Goal: Find specific page/section: Find specific page/section

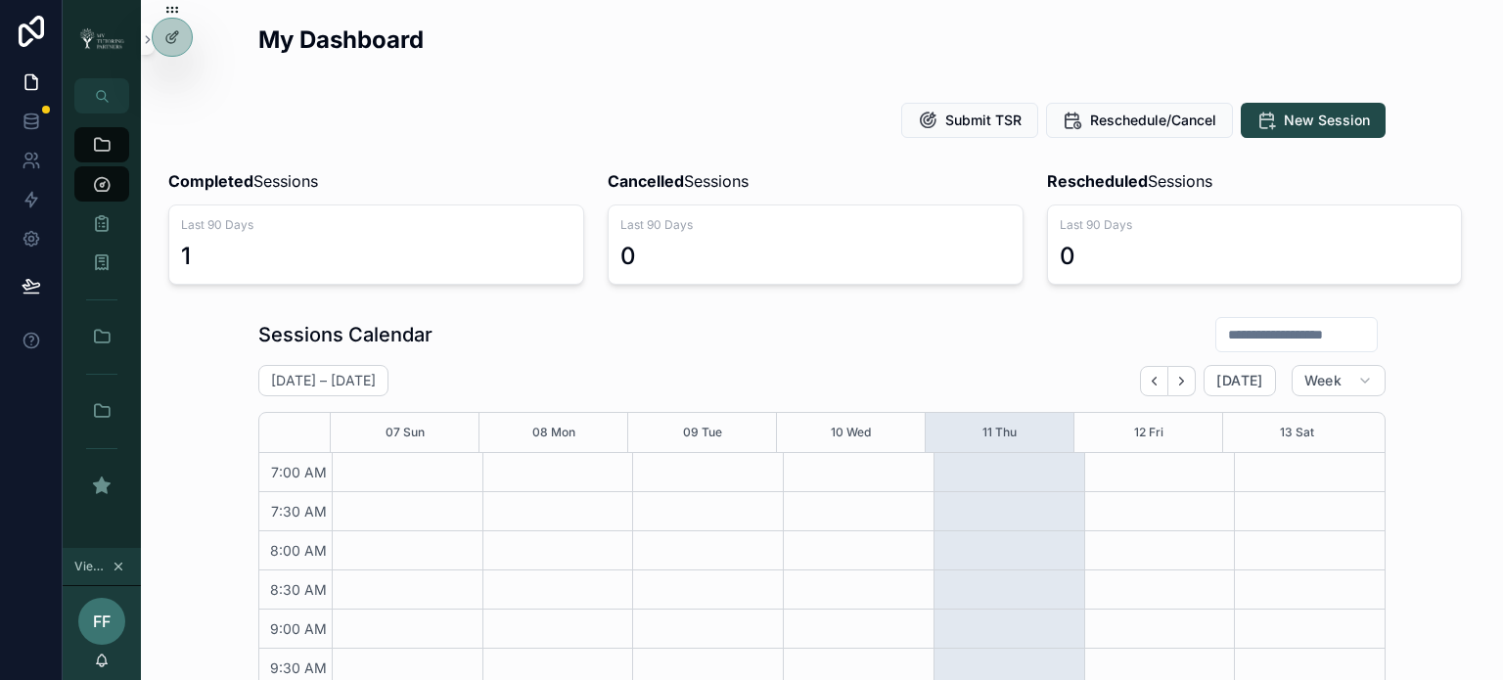
scroll to position [548, 0]
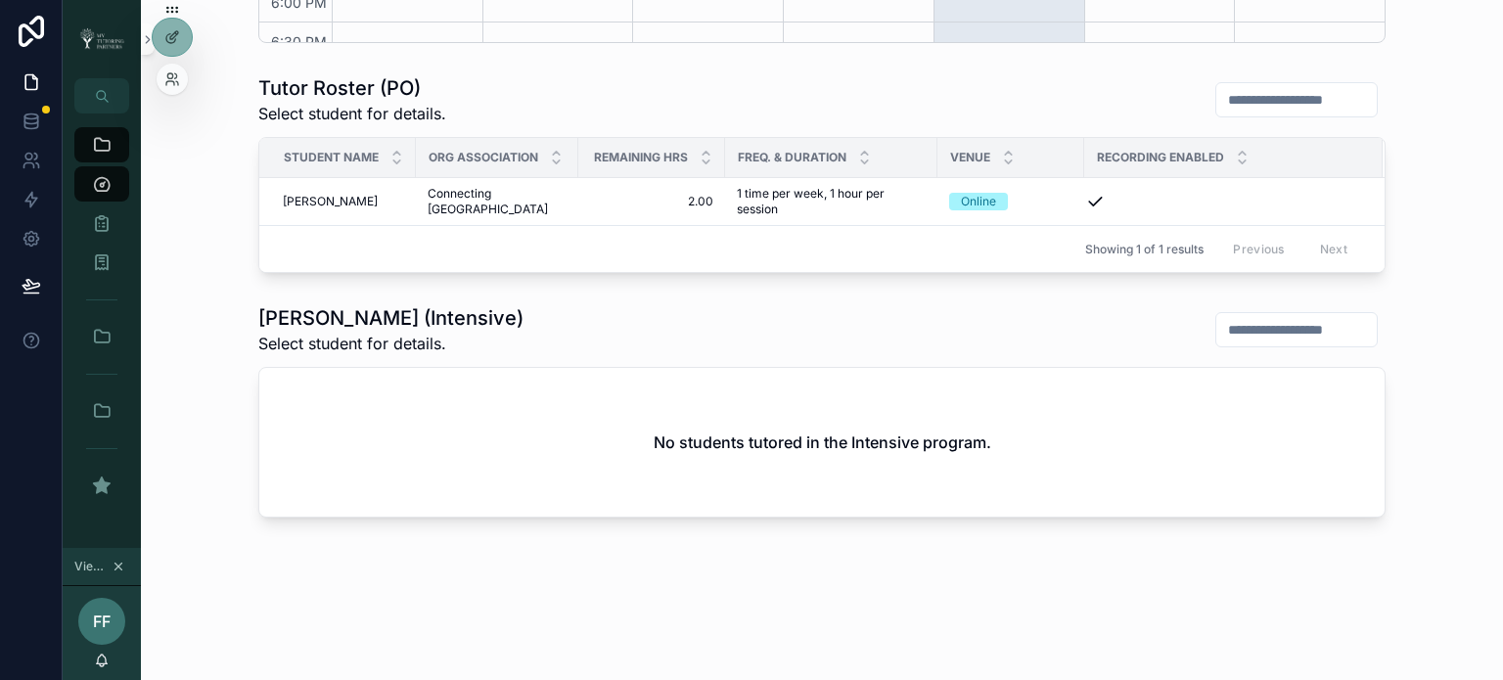
click at [172, 89] on div at bounding box center [172, 79] width 31 height 31
click at [169, 77] on icon at bounding box center [172, 79] width 16 height 16
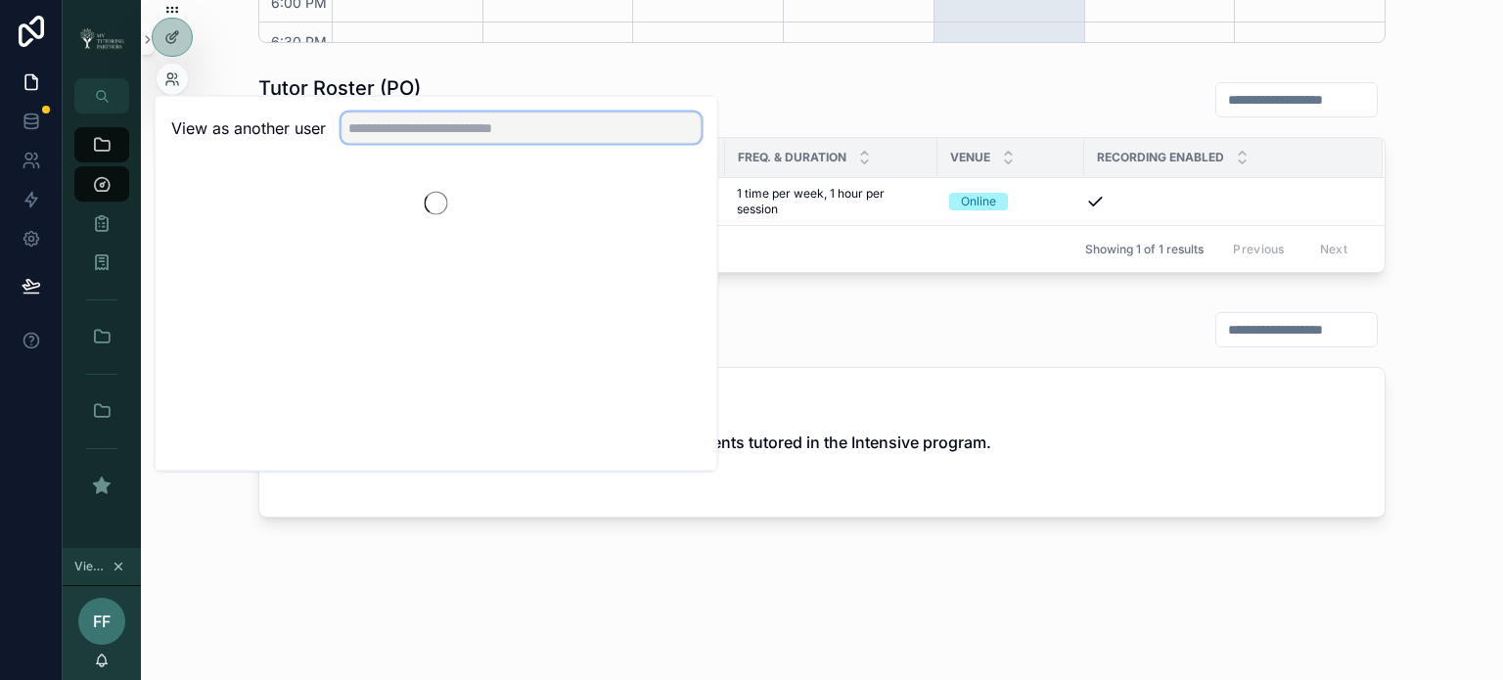
click at [442, 126] on input "text" at bounding box center [521, 128] width 360 height 31
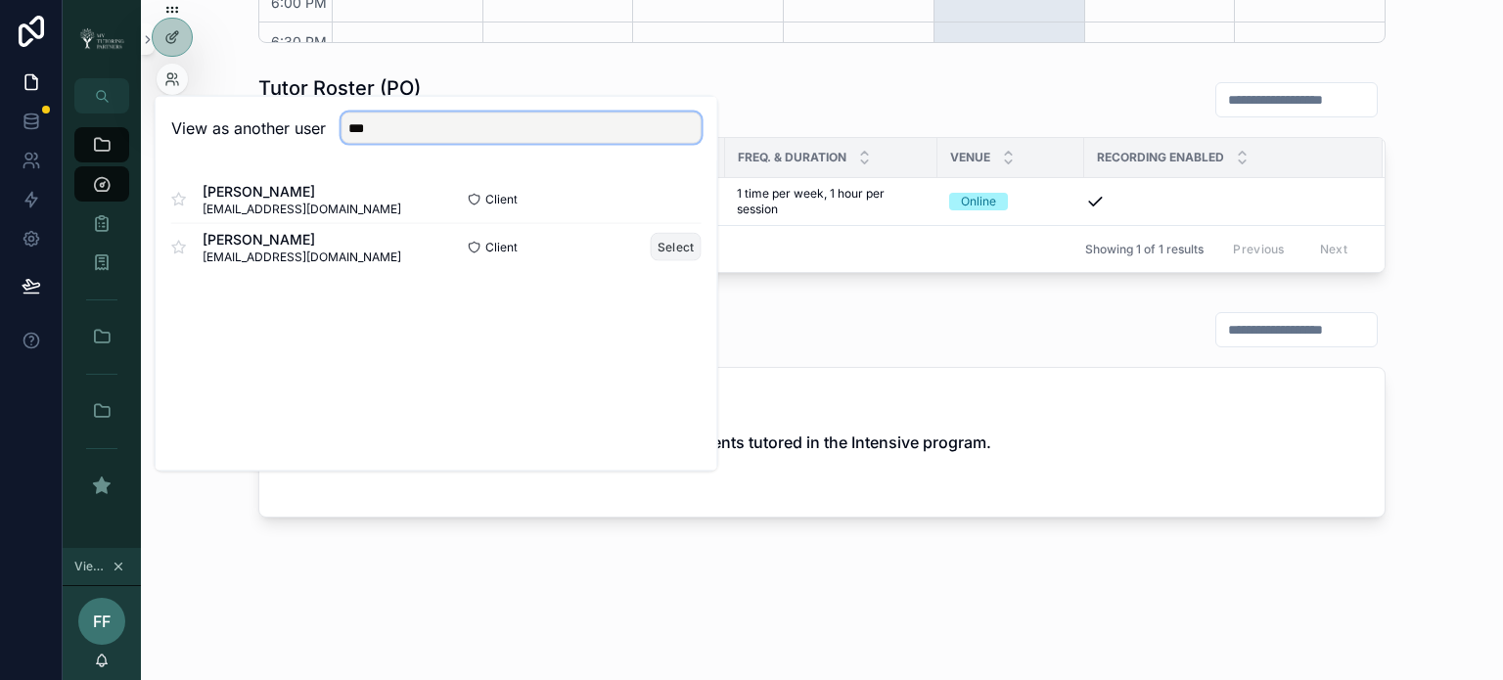
type input "***"
click at [673, 248] on button "Select" at bounding box center [676, 247] width 51 height 28
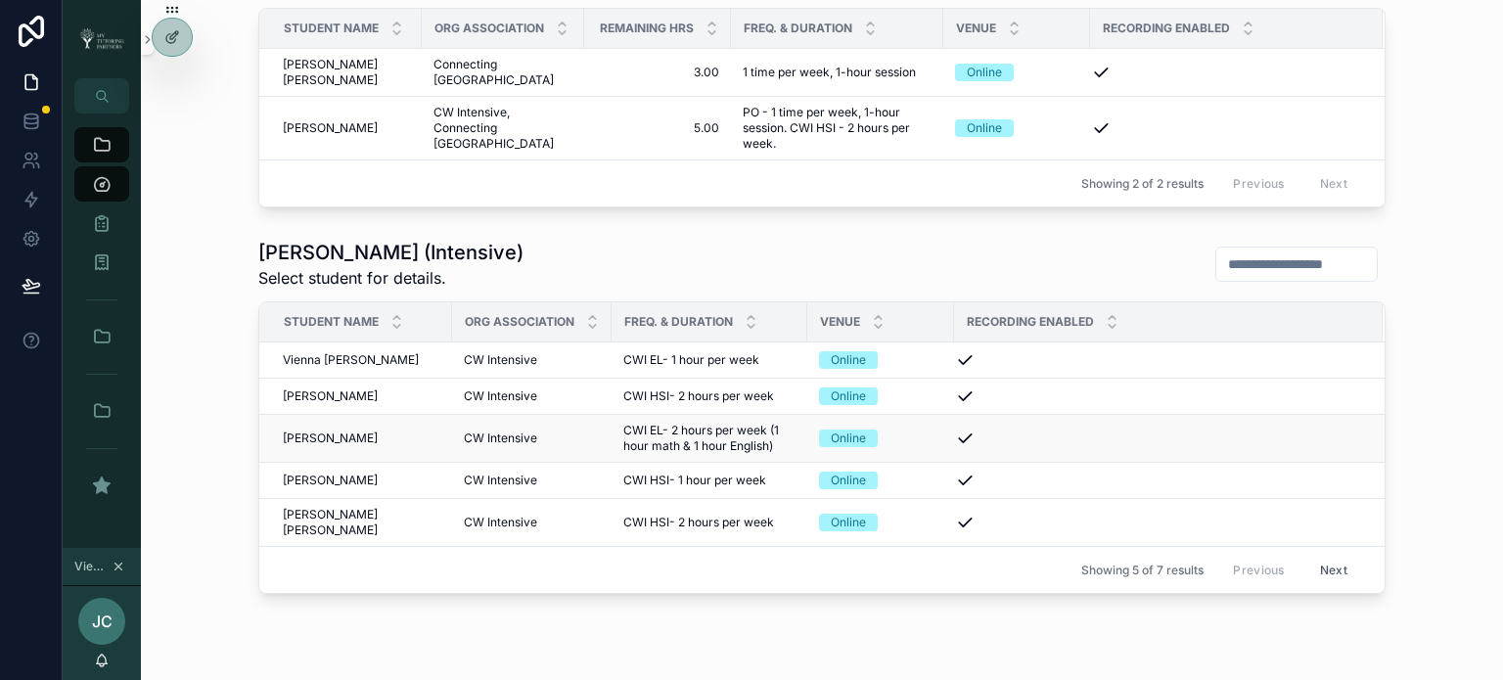
scroll to position [974, 0]
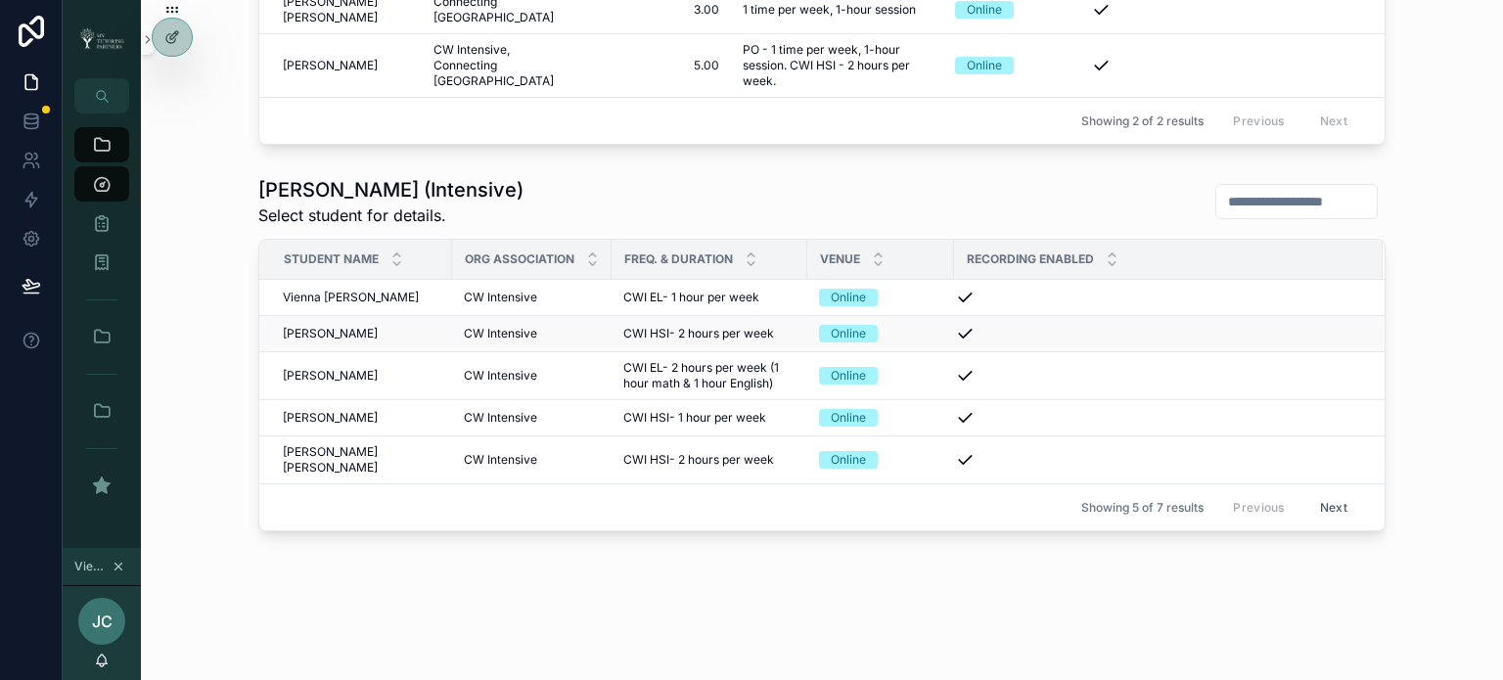
click at [329, 328] on span "[PERSON_NAME]" at bounding box center [330, 334] width 95 height 16
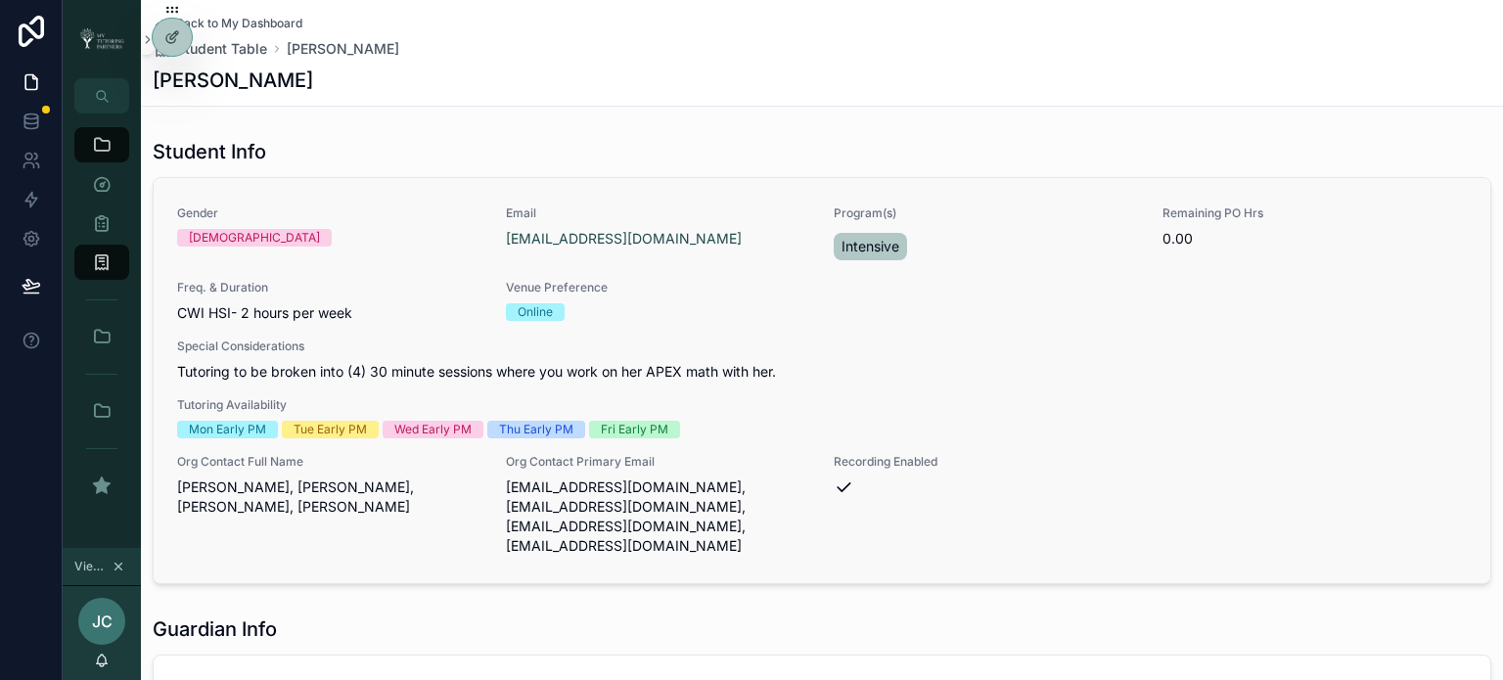
drag, startPoint x: 649, startPoint y: 241, endPoint x: 675, endPoint y: 237, distance: 26.7
click at [675, 237] on div "[EMAIL_ADDRESS][DOMAIN_NAME]" at bounding box center [658, 239] width 305 height 20
copy h1 "[PERSON_NAME]"
drag, startPoint x: 257, startPoint y: 80, endPoint x: 158, endPoint y: 78, distance: 98.8
click at [158, 78] on div "[PERSON_NAME]" at bounding box center [822, 80] width 1338 height 27
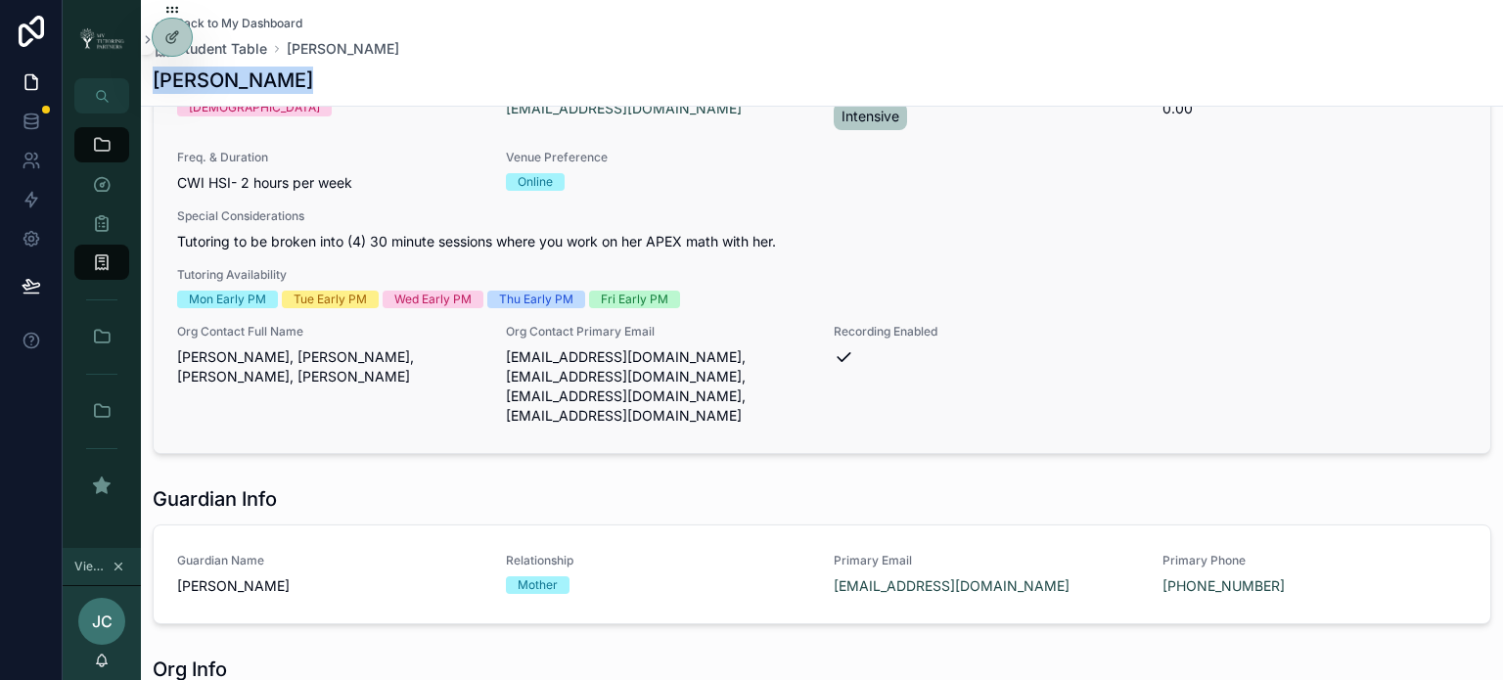
scroll to position [98, 0]
